Goal: Task Accomplishment & Management: Use online tool/utility

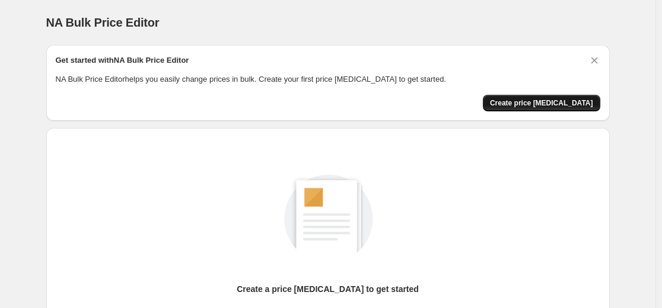
click at [560, 104] on span "Create price [MEDICAL_DATA]" at bounding box center [541, 102] width 103 height 9
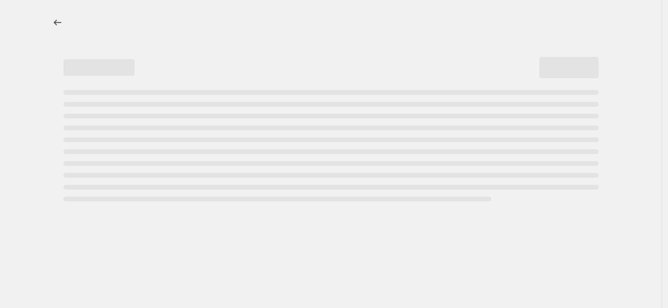
select select "percentage"
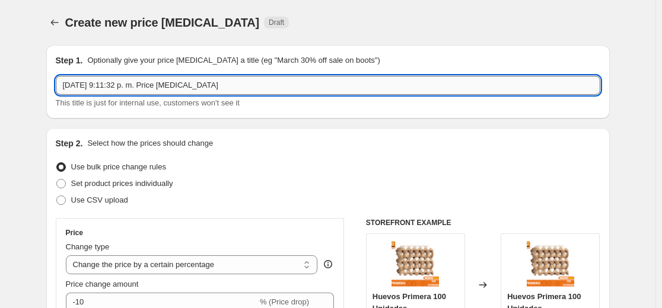
click at [106, 93] on input "[DATE] 9:11:32 p. m. Price [MEDICAL_DATA]" at bounding box center [328, 85] width 544 height 19
drag, startPoint x: 225, startPoint y: 88, endPoint x: 64, endPoint y: 94, distance: 161.4
click at [64, 94] on input "[DATE] 9:11:32 p. m. Price [MEDICAL_DATA]" at bounding box center [328, 85] width 544 height 19
type input "Ofertas [DATE]"
click at [119, 186] on span "Set product prices individually" at bounding box center [122, 183] width 102 height 9
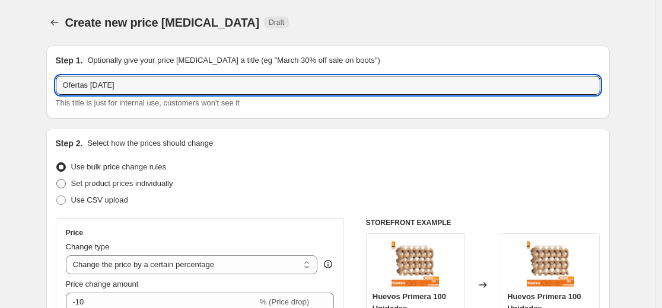
click at [57, 180] on input "Set product prices individually" at bounding box center [56, 179] width 1 height 1
radio input "true"
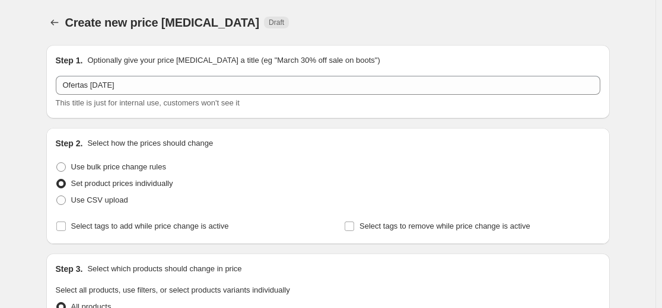
scroll to position [178, 0]
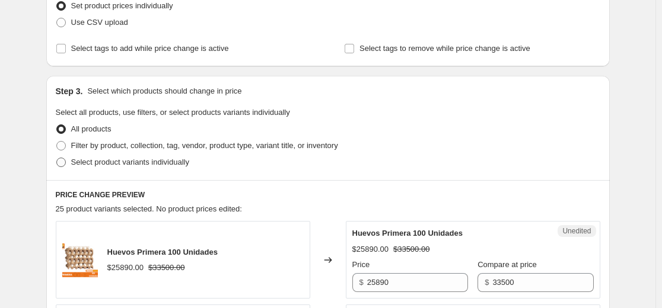
click at [62, 163] on span at bounding box center [60, 162] width 9 height 9
click at [57, 158] on input "Select product variants individually" at bounding box center [56, 158] width 1 height 1
radio input "true"
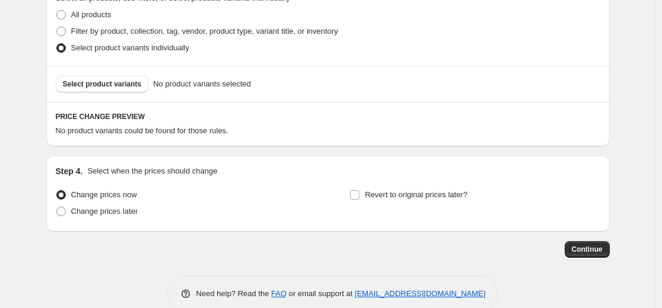
scroll to position [296, 0]
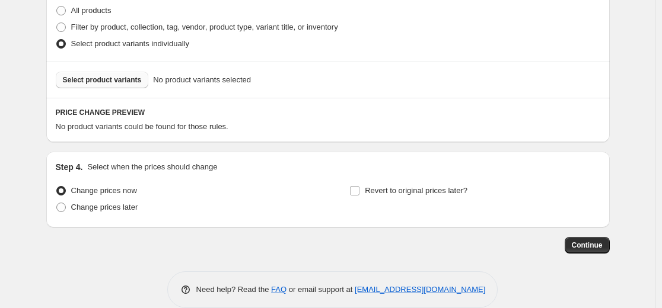
click at [97, 84] on span "Select product variants" at bounding box center [102, 79] width 79 height 9
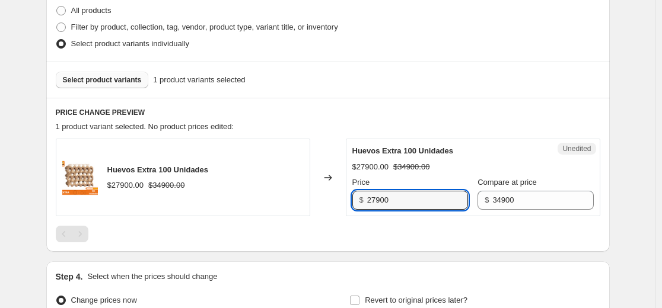
drag, startPoint x: 392, startPoint y: 203, endPoint x: 363, endPoint y: 203, distance: 28.5
click at [363, 203] on div "$ 27900" at bounding box center [410, 200] width 116 height 19
type input "24890"
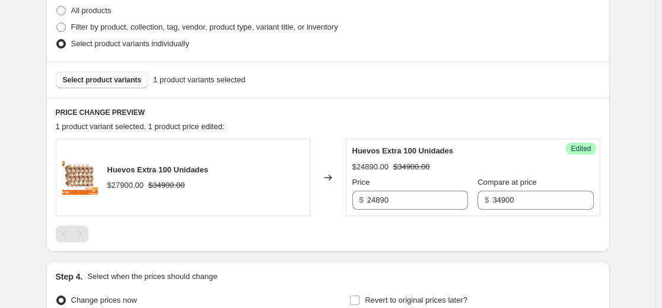
click at [95, 82] on span "Select product variants" at bounding box center [102, 79] width 79 height 9
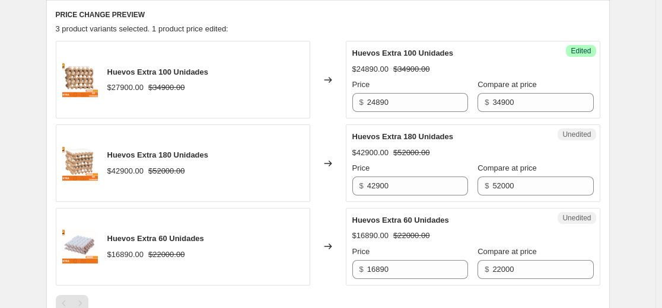
scroll to position [415, 0]
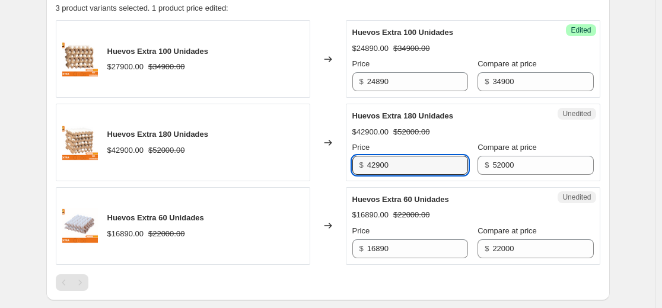
drag, startPoint x: 394, startPoint y: 170, endPoint x: 367, endPoint y: 163, distance: 27.5
click at [367, 163] on div "$ 42900" at bounding box center [410, 165] width 116 height 19
type input "39890"
click at [379, 142] on div "Price" at bounding box center [410, 148] width 116 height 12
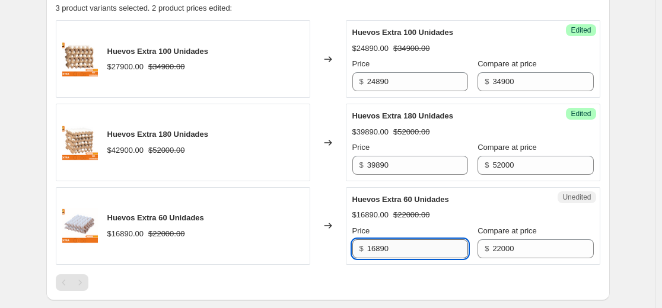
drag, startPoint x: 390, startPoint y: 253, endPoint x: 370, endPoint y: 253, distance: 20.2
click at [370, 253] on input "16890" at bounding box center [417, 249] width 101 height 19
type input "15890"
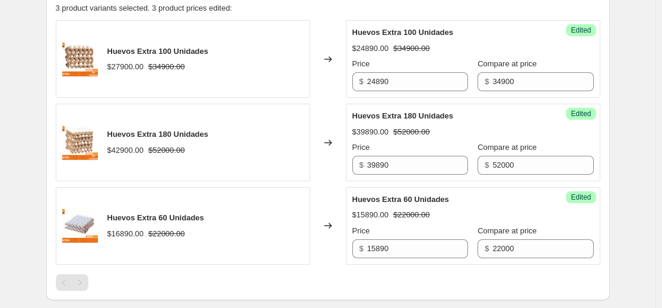
click at [624, 233] on div "Create new price [MEDICAL_DATA]. This page is ready Create new price [MEDICAL_D…" at bounding box center [328, 34] width 592 height 899
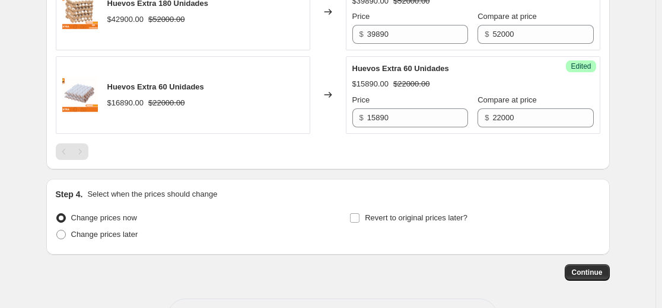
scroll to position [591, 0]
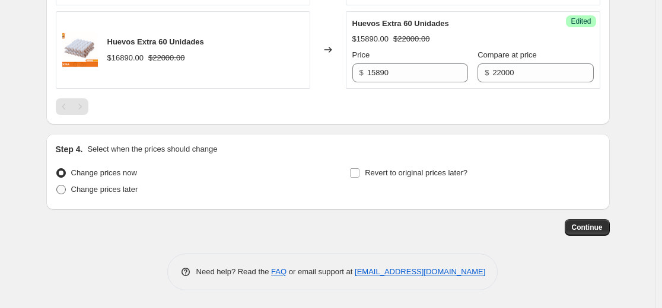
click at [92, 189] on span "Change prices later" at bounding box center [104, 189] width 67 height 9
click at [57, 186] on input "Change prices later" at bounding box center [56, 185] width 1 height 1
radio input "true"
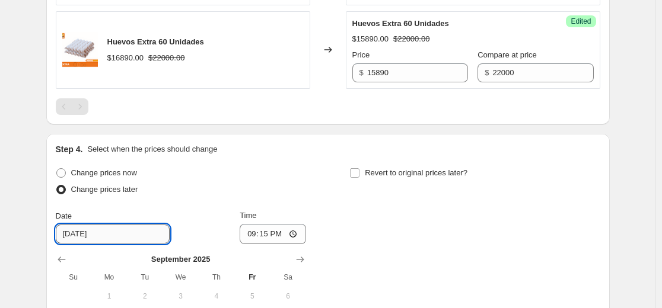
click at [99, 236] on input "[DATE]" at bounding box center [113, 234] width 114 height 19
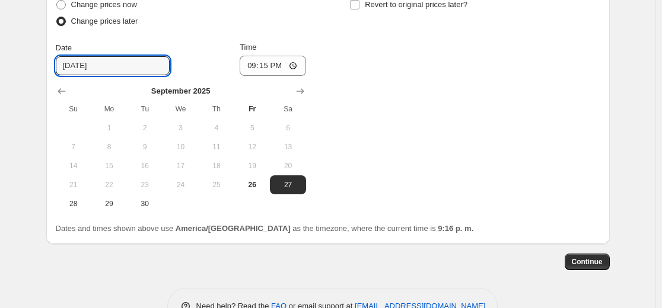
scroll to position [769, 0]
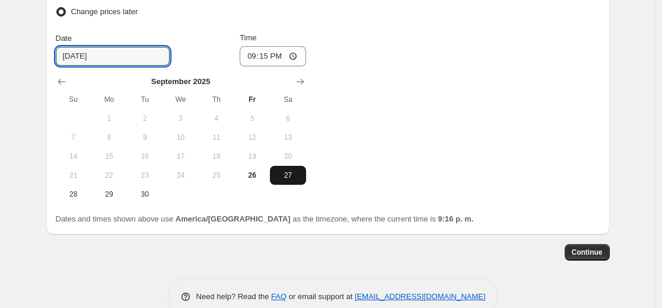
click at [291, 178] on span "27" at bounding box center [288, 175] width 26 height 9
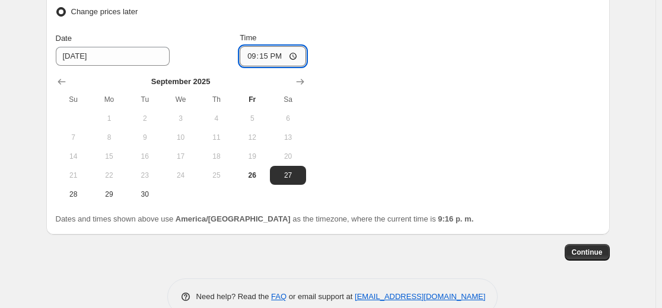
click at [283, 59] on input "21:15" at bounding box center [273, 56] width 66 height 20
click at [295, 56] on input "21:15" at bounding box center [273, 56] width 66 height 20
type input "06:05"
click at [386, 72] on div "Change prices now Change prices later Date [DATE] Time 06:[DATE] Mo Tu We Th Fr…" at bounding box center [328, 95] width 544 height 217
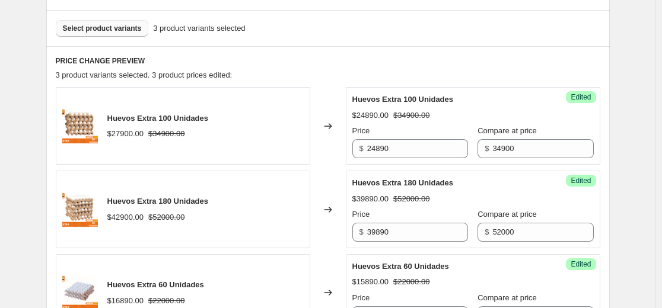
scroll to position [320, 0]
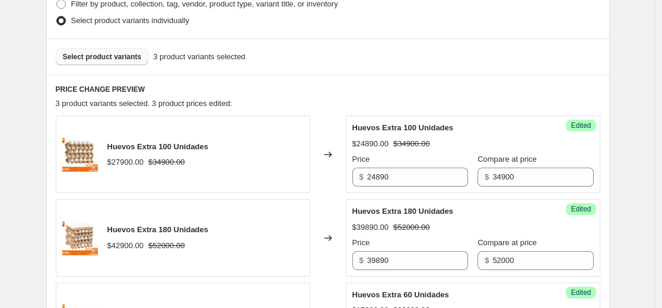
click at [111, 59] on span "Select product variants" at bounding box center [102, 56] width 79 height 9
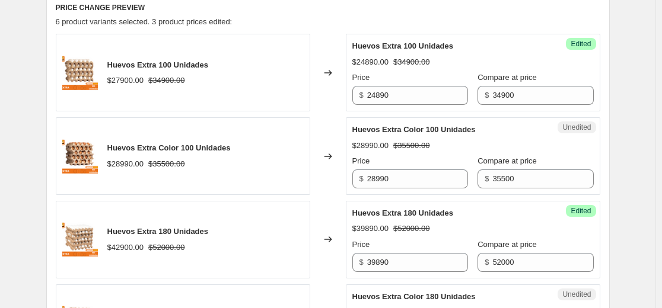
scroll to position [379, 0]
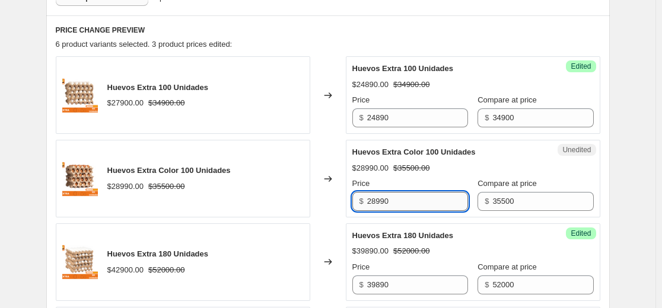
drag, startPoint x: 391, startPoint y: 203, endPoint x: 372, endPoint y: 203, distance: 19.0
click at [372, 203] on input "28990" at bounding box center [417, 201] width 101 height 19
type input "25890"
click at [325, 142] on div "Changed to" at bounding box center [328, 179] width 36 height 78
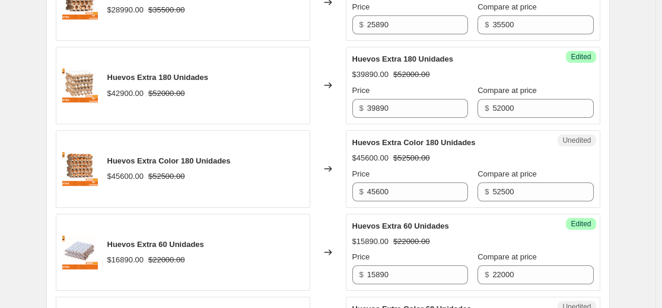
scroll to position [557, 0]
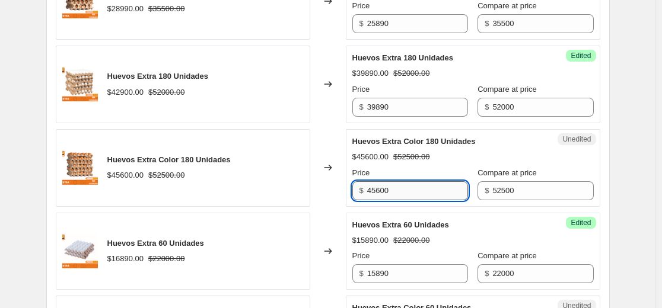
drag, startPoint x: 395, startPoint y: 190, endPoint x: 374, endPoint y: 187, distance: 21.5
click at [374, 187] on input "45600" at bounding box center [417, 190] width 101 height 19
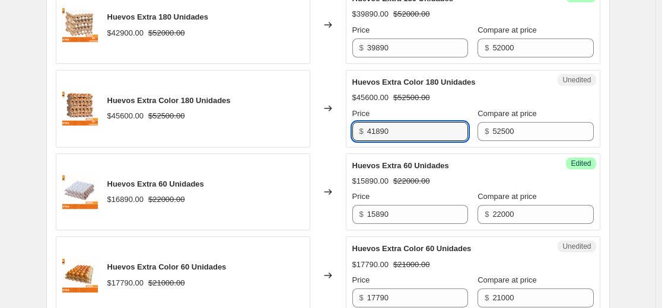
type input "41890"
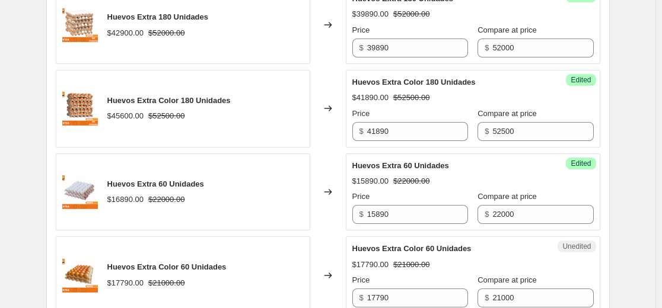
click at [331, 231] on div "Changed to" at bounding box center [328, 193] width 36 height 78
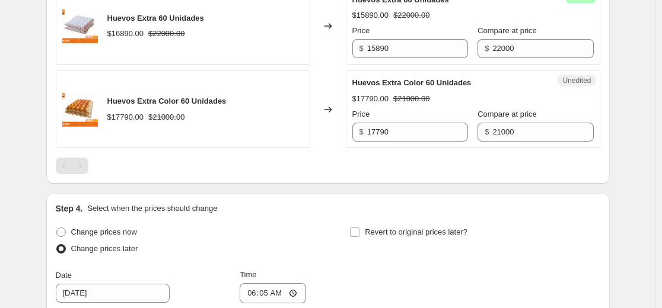
scroll to position [794, 0]
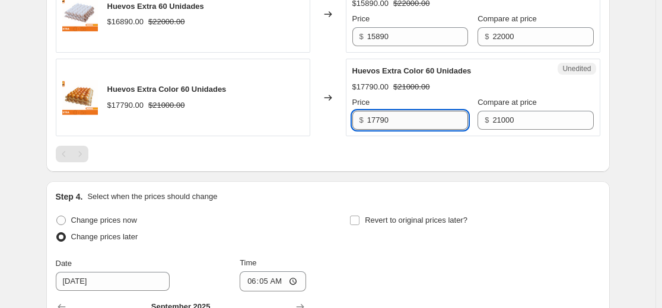
drag, startPoint x: 392, startPoint y: 123, endPoint x: 374, endPoint y: 122, distance: 17.8
click at [374, 122] on input "17790" at bounding box center [417, 120] width 101 height 19
type input "16890"
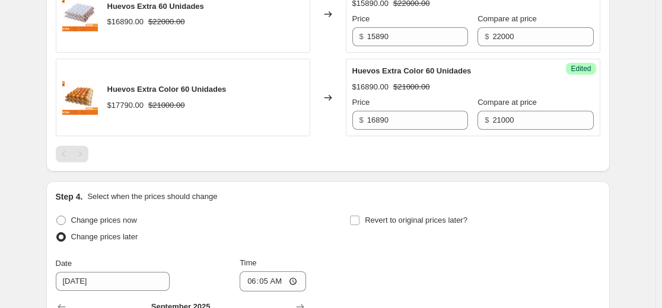
click at [339, 156] on div at bounding box center [328, 154] width 544 height 17
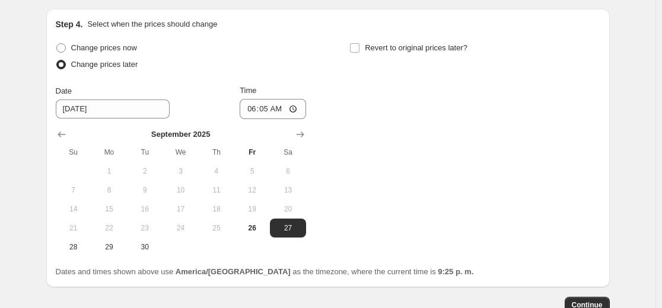
scroll to position [985, 0]
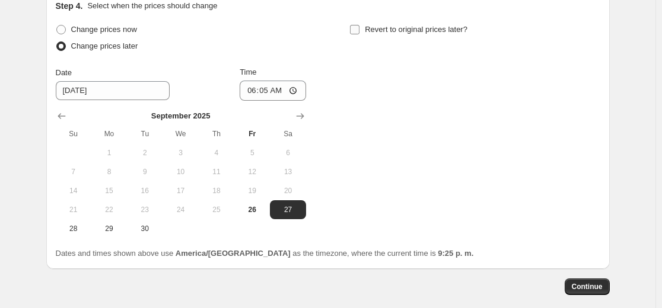
click at [358, 31] on input "Revert to original prices later?" at bounding box center [354, 29] width 9 height 9
checkbox input "true"
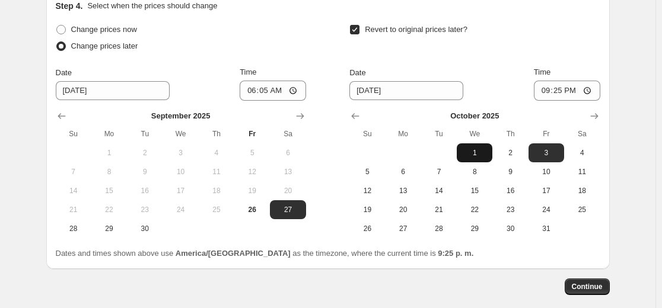
click at [477, 156] on span "1" at bounding box center [474, 152] width 26 height 9
type input "[DATE]"
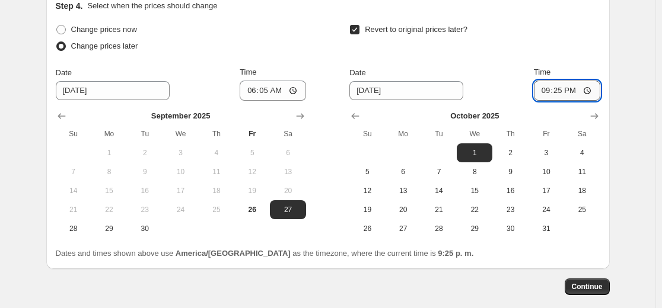
click at [567, 90] on input "21:25" at bounding box center [567, 91] width 66 height 20
click at [571, 91] on input "21:25" at bounding box center [567, 91] width 66 height 20
click at [589, 90] on input "21:25" at bounding box center [567, 91] width 66 height 20
type input "23:50"
click at [569, 28] on div "Revert to original prices later?" at bounding box center [474, 39] width 250 height 36
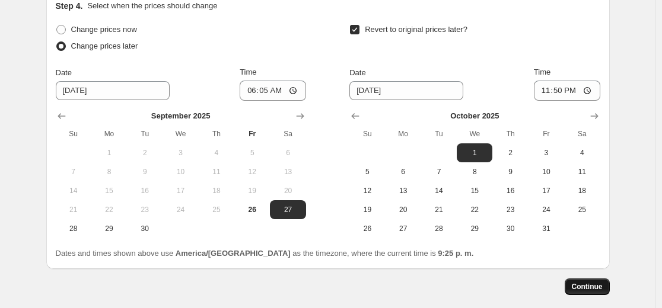
click at [597, 290] on span "Continue" at bounding box center [587, 286] width 31 height 9
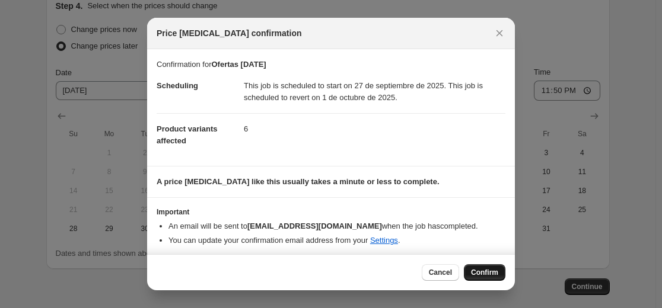
click at [487, 272] on span "Confirm" at bounding box center [484, 272] width 27 height 9
